Goal: Information Seeking & Learning: Check status

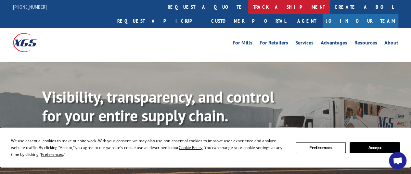
click at [248, 6] on link "track a shipment" at bounding box center [288, 7] width 81 height 14
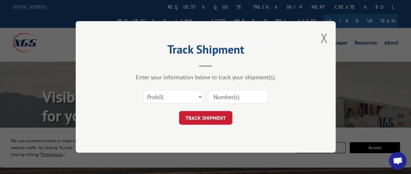
click at [240, 99] on input at bounding box center [238, 97] width 60 height 14
paste input "15347939"
type input "15347939"
click at [217, 113] on button "TRACK SHIPMENT" at bounding box center [205, 118] width 53 height 14
